Goal: Information Seeking & Learning: Learn about a topic

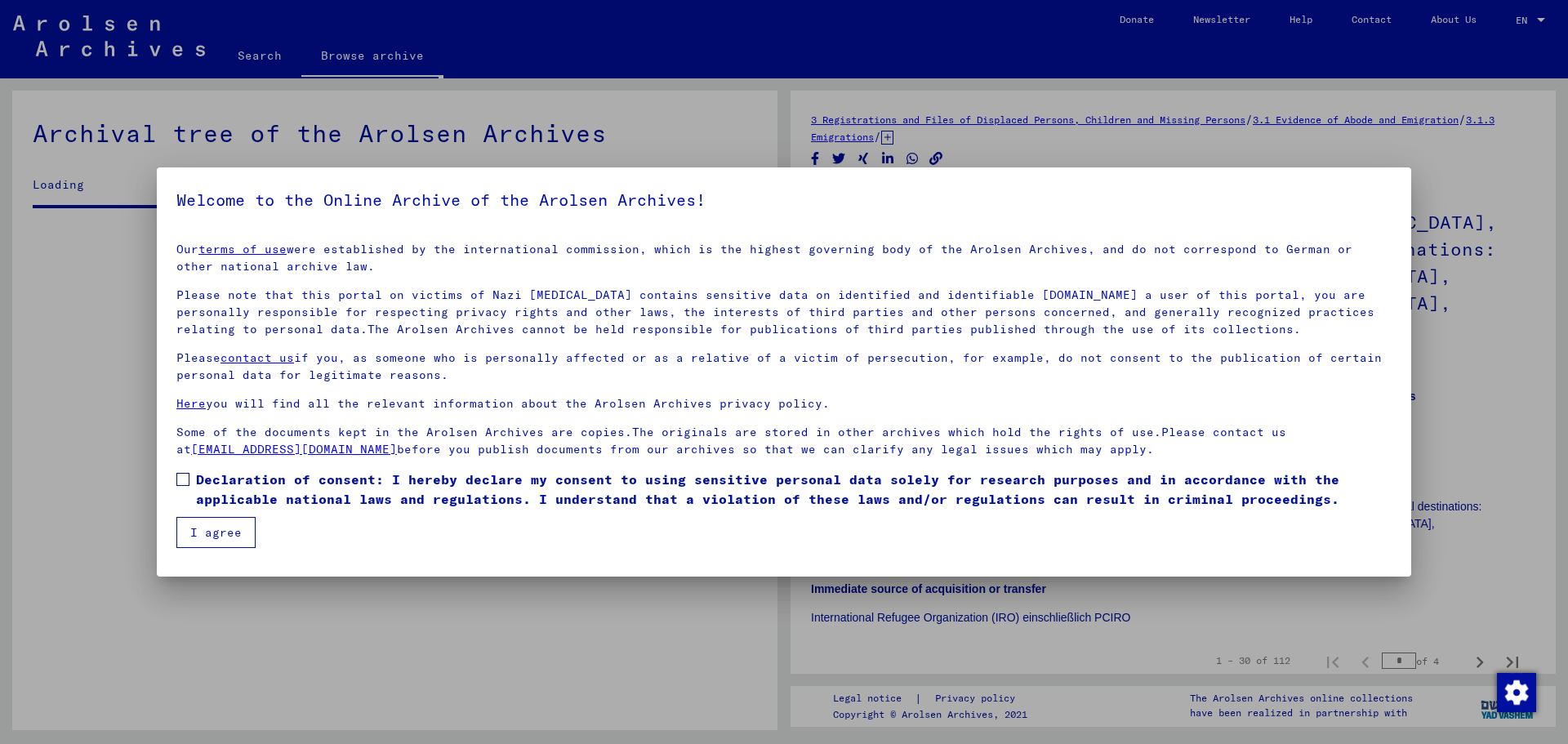
scroll to position [2245, 0]
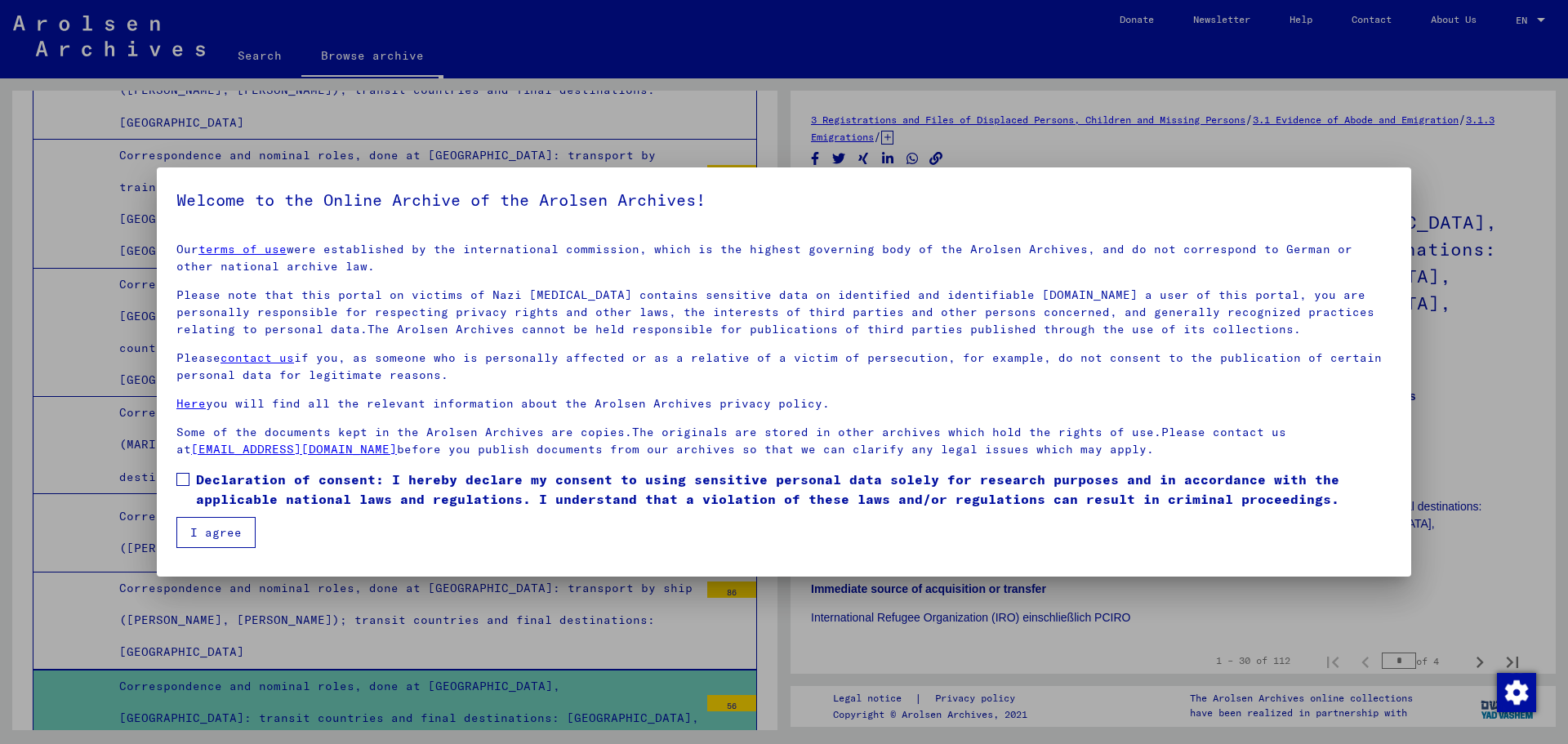
click at [184, 473] on span at bounding box center [183, 479] width 13 height 13
click at [226, 531] on button "I agree" at bounding box center [216, 532] width 79 height 31
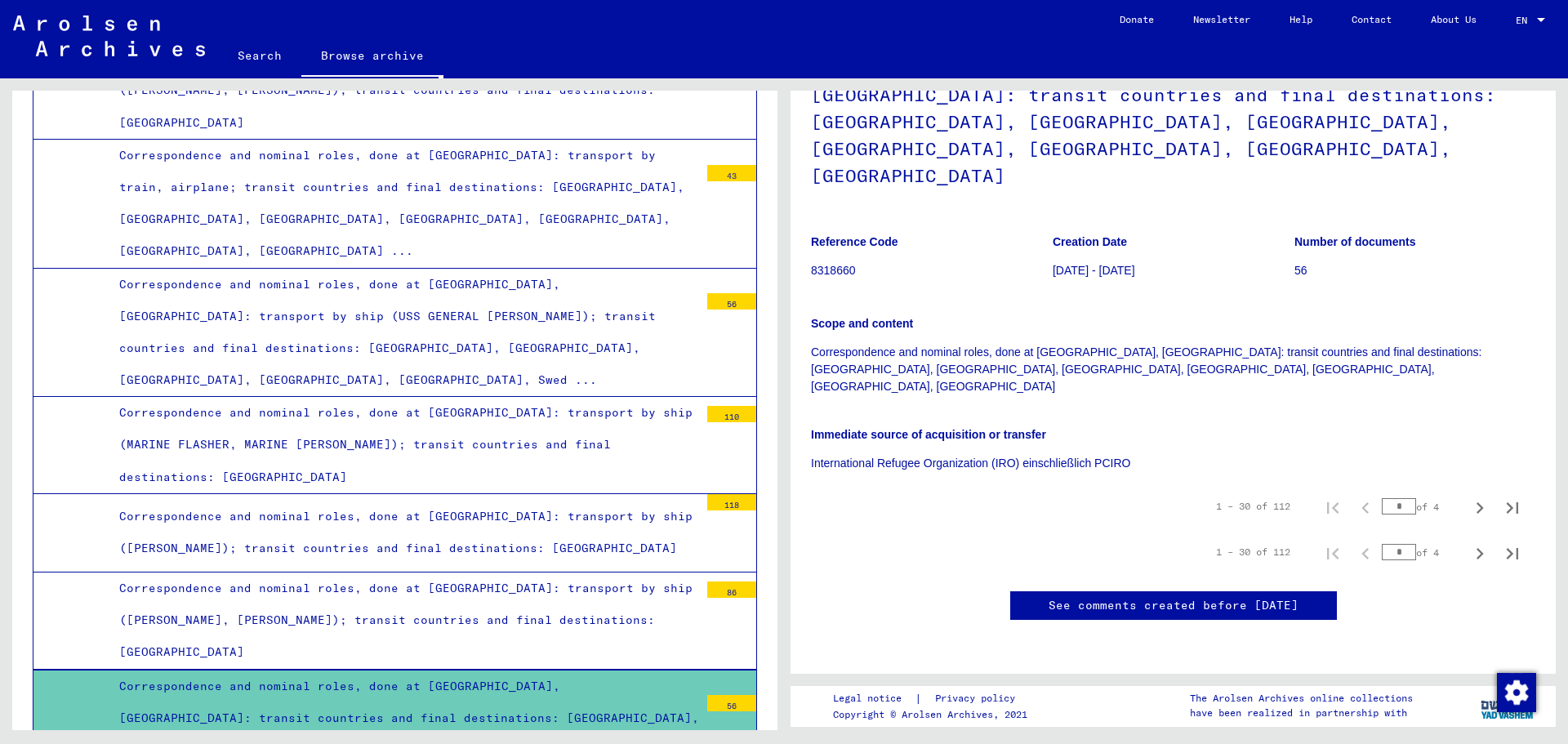
scroll to position [245, 0]
click at [1468, 497] on icon "Next page" at bounding box center [1479, 508] width 23 height 23
type input "*"
click at [1468, 497] on icon "Next page" at bounding box center [1479, 508] width 23 height 23
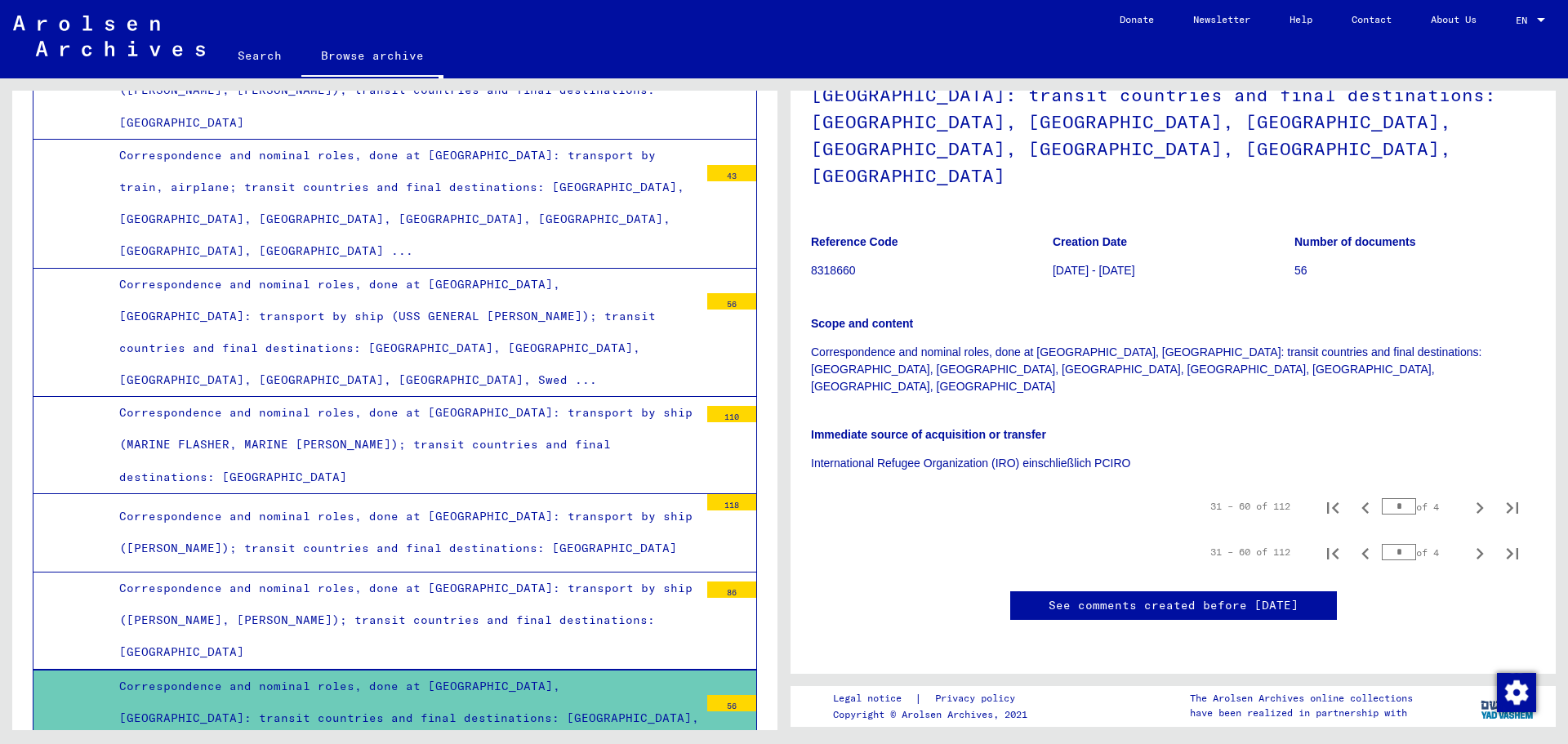
type input "*"
click at [1468, 497] on icon "Next page" at bounding box center [1479, 508] width 23 height 23
type input "*"
